Goal: Task Accomplishment & Management: Use online tool/utility

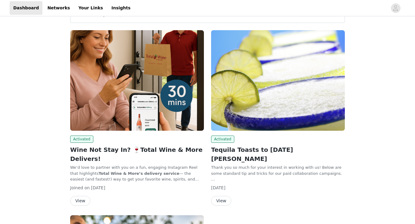
scroll to position [81, 0]
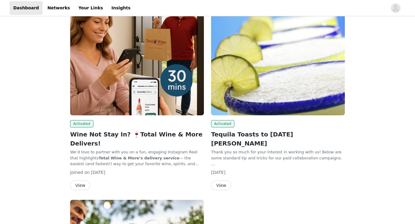
click at [83, 180] on button "View" at bounding box center [80, 185] width 20 height 10
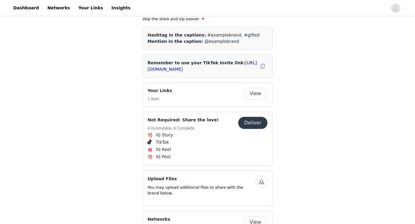
scroll to position [305, 0]
click at [255, 118] on button "Deliver" at bounding box center [252, 122] width 29 height 12
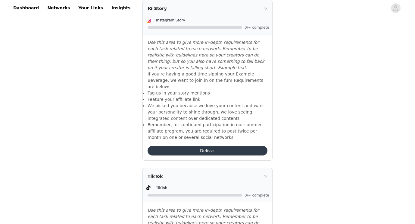
scroll to position [261, 0]
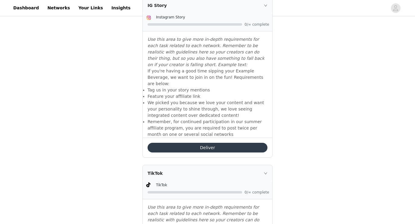
click at [230, 143] on button "Deliver" at bounding box center [208, 148] width 120 height 10
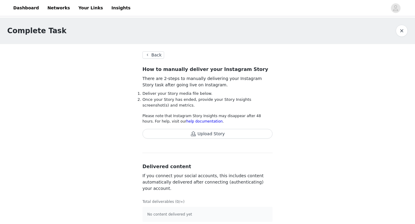
click at [152, 53] on button "Back" at bounding box center [154, 54] width 22 height 7
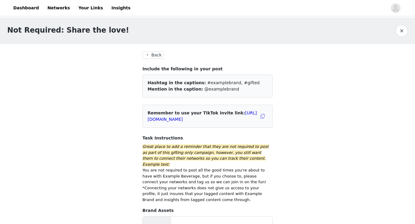
click at [152, 54] on button "Back" at bounding box center [154, 54] width 22 height 7
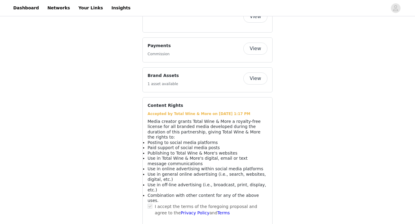
scroll to position [509, 0]
click at [255, 77] on button "View" at bounding box center [255, 79] width 24 height 12
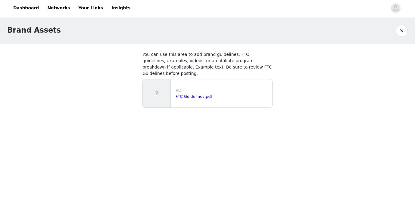
click at [402, 26] on button "button" at bounding box center [402, 31] width 12 height 12
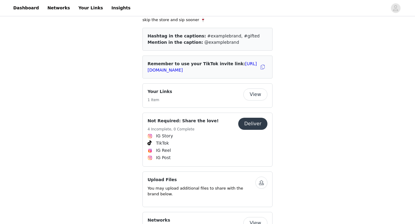
scroll to position [305, 0]
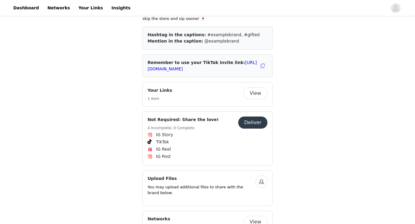
click at [255, 124] on button "Deliver" at bounding box center [252, 122] width 29 height 12
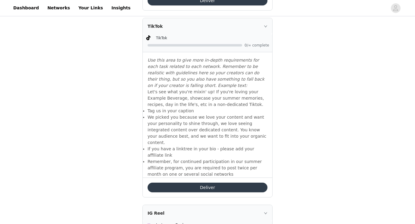
scroll to position [422, 0]
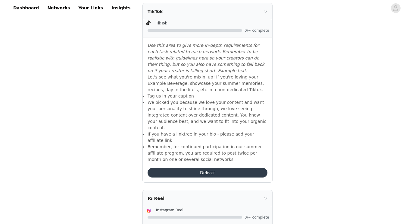
click at [233, 168] on button "Deliver" at bounding box center [208, 173] width 120 height 10
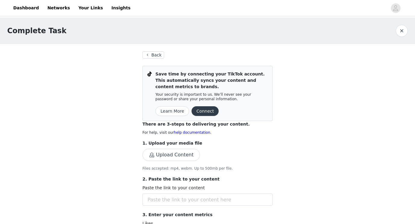
click at [155, 54] on button "Back" at bounding box center [154, 54] width 22 height 7
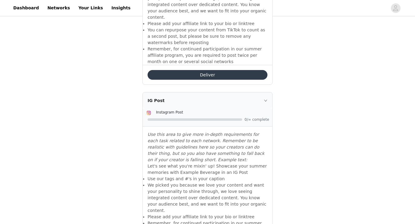
scroll to position [718, 0]
click at [165, 71] on button "Deliver" at bounding box center [208, 76] width 120 height 10
